Goal: Find specific page/section: Find specific page/section

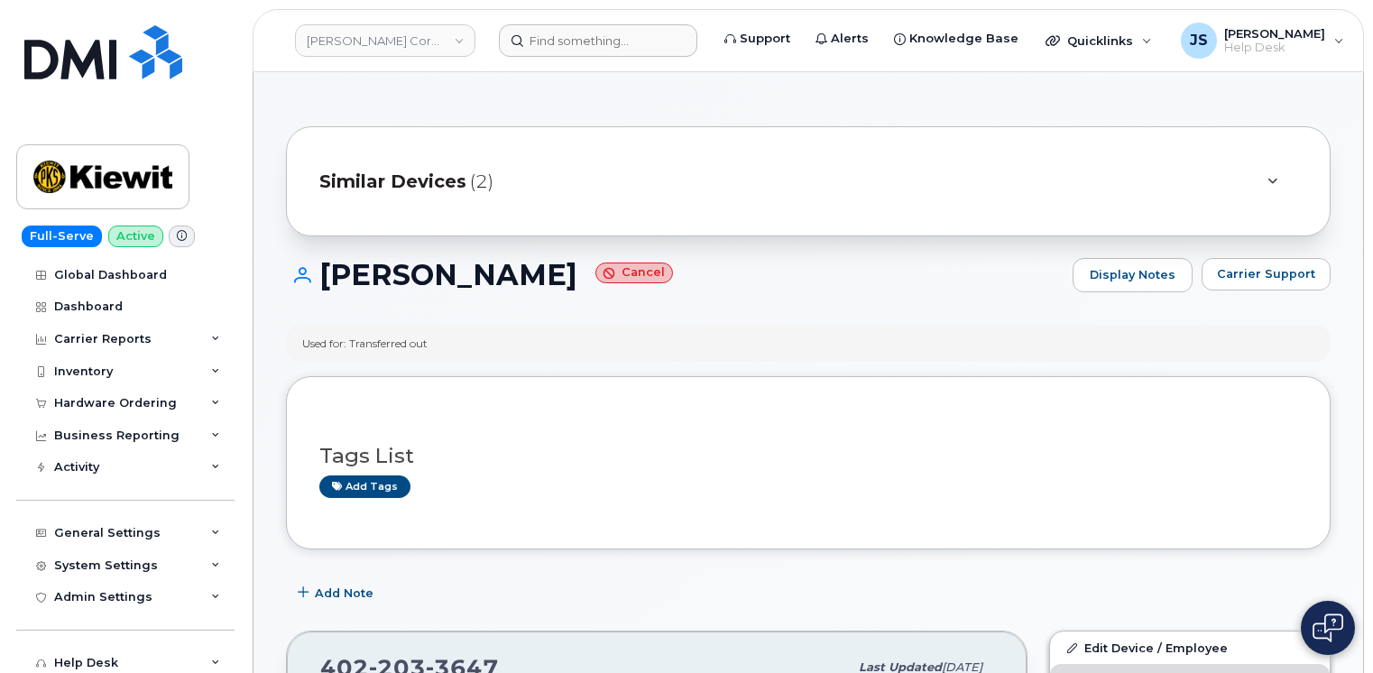
scroll to position [722, 0]
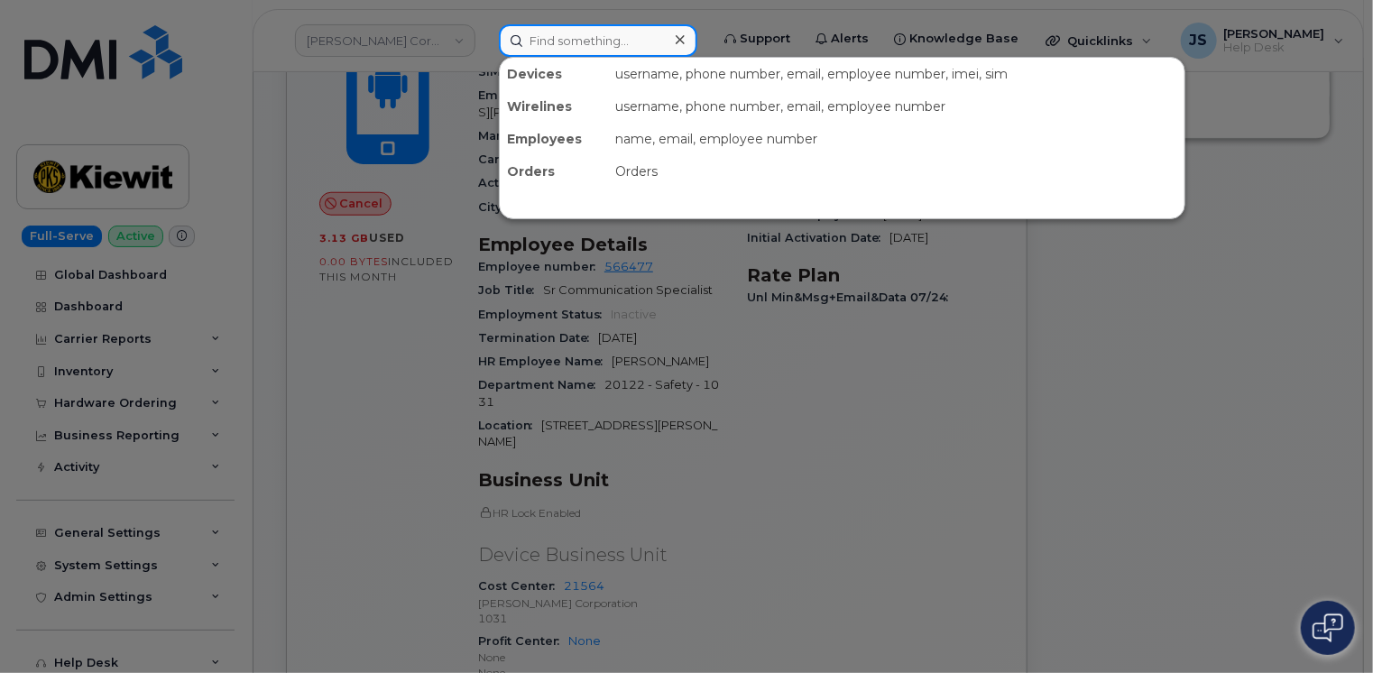
paste input "9022371418"
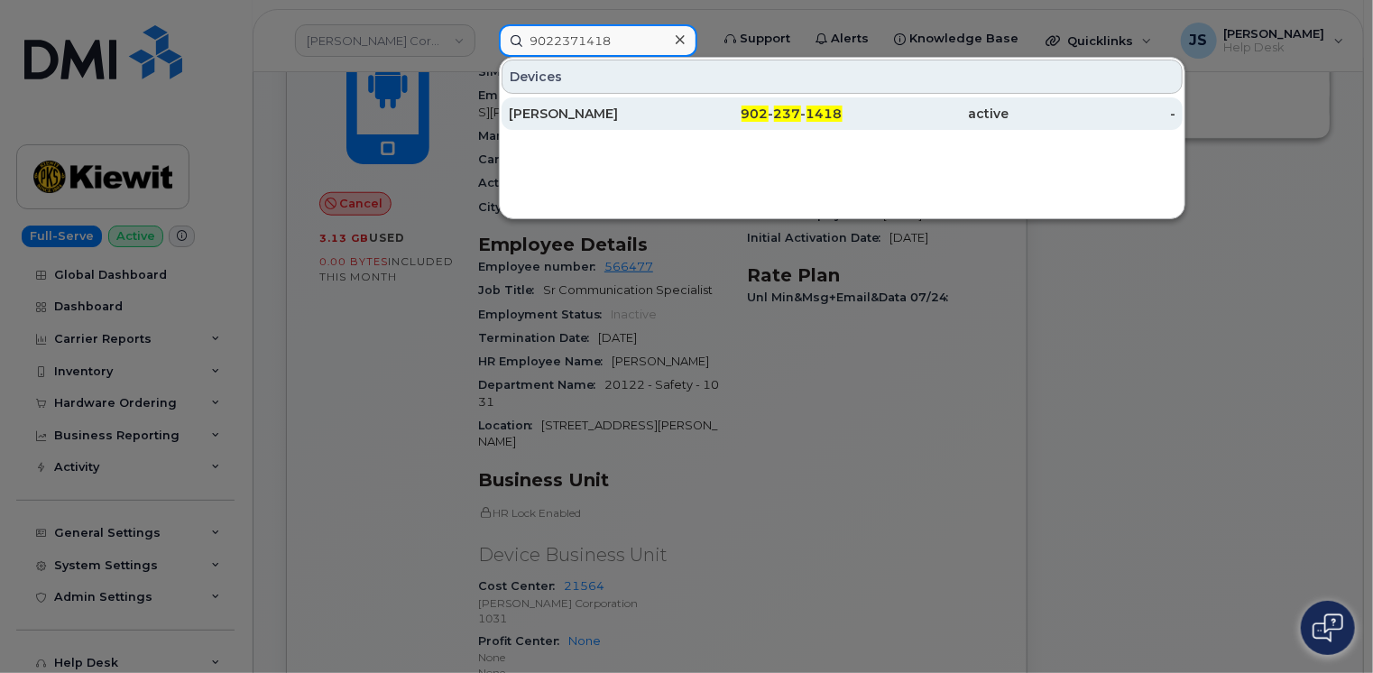
type input "9022371418"
click at [676, 121] on div "[PERSON_NAME]" at bounding box center [759, 113] width 167 height 32
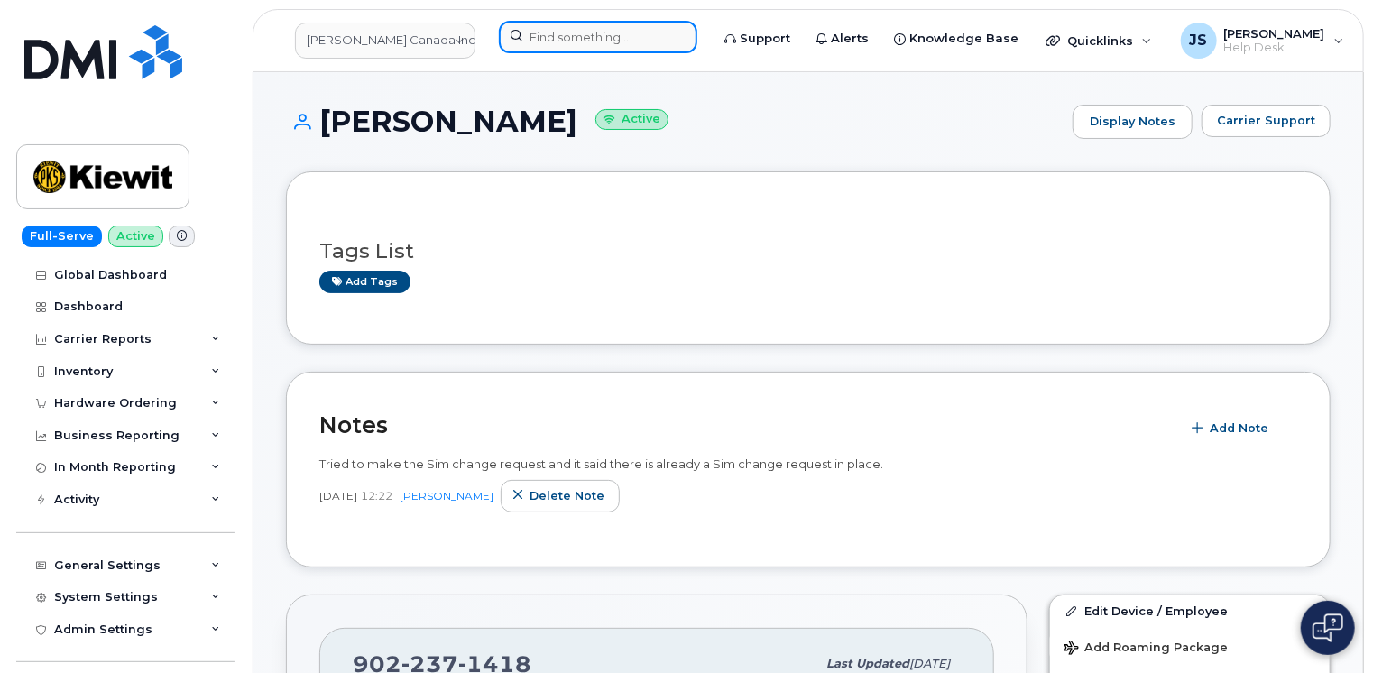
click at [550, 32] on input at bounding box center [598, 37] width 199 height 32
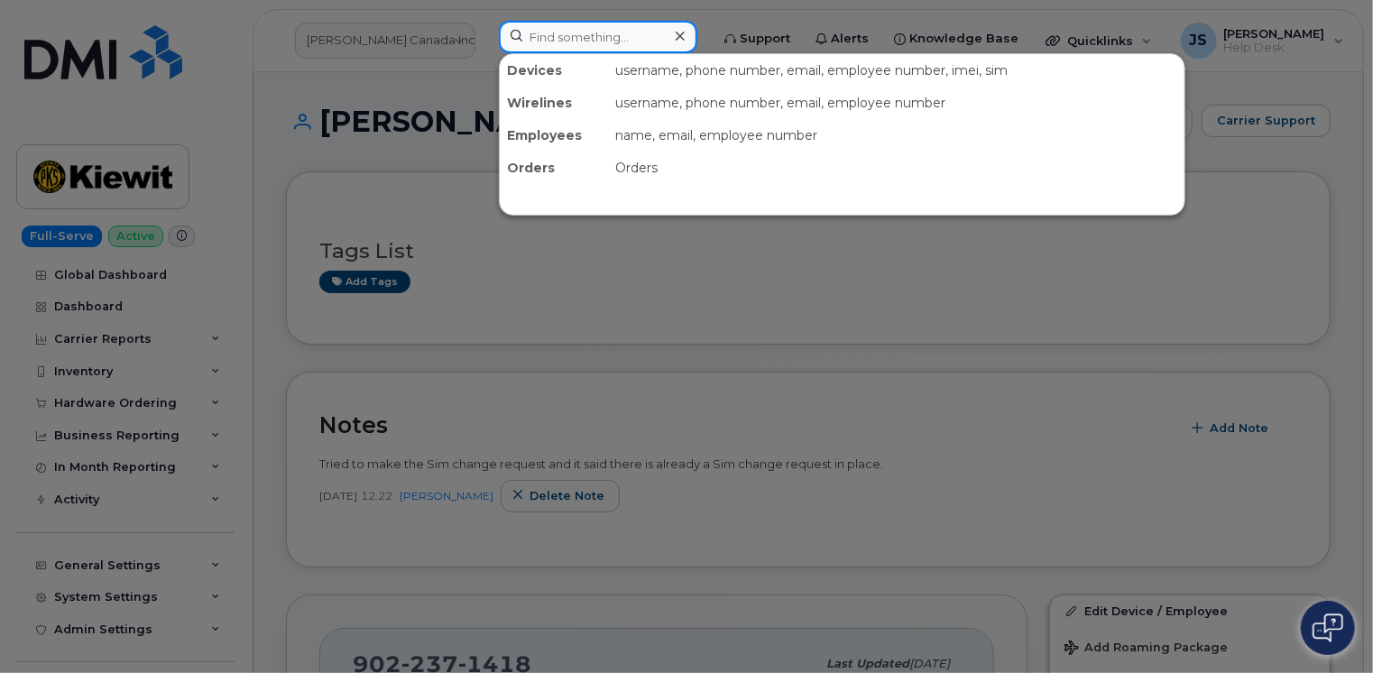
paste input "682-220-0360"
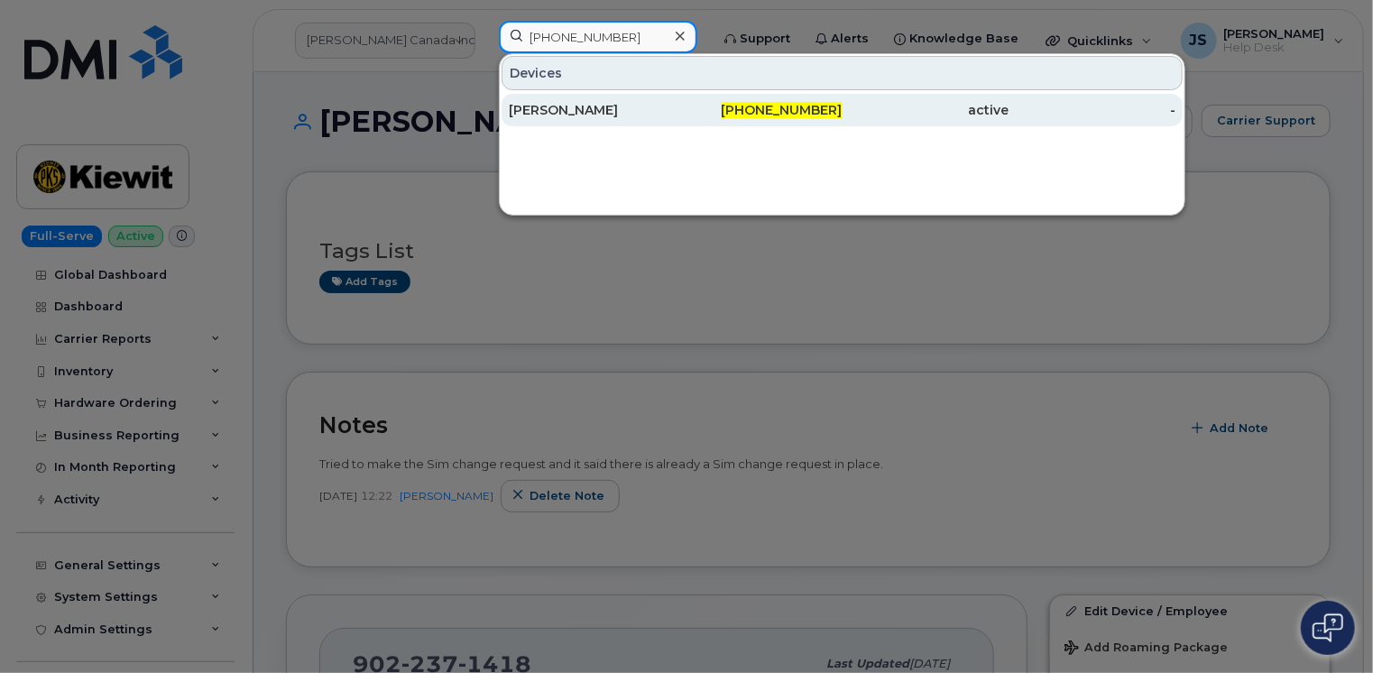
type input "682-220-0360"
click at [527, 113] on div "[PERSON_NAME]" at bounding box center [592, 110] width 167 height 18
